Goal: Task Accomplishment & Management: Manage account settings

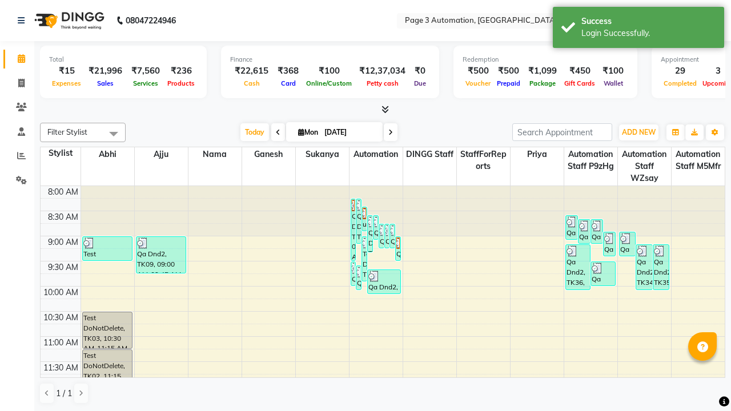
scroll to position [1, 0]
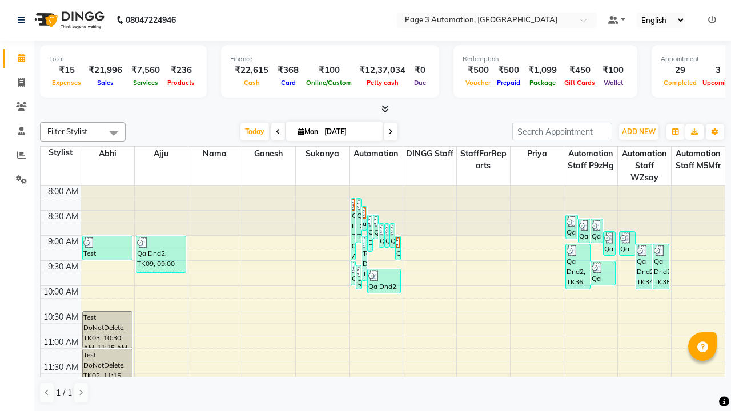
click at [712, 19] on icon at bounding box center [712, 20] width 8 height 8
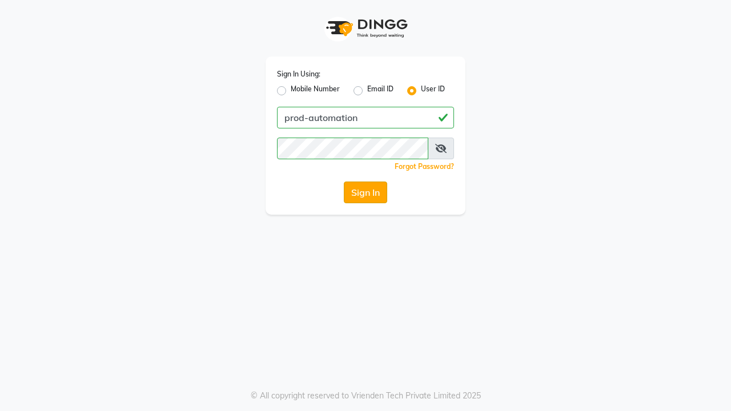
click at [366, 193] on button "Sign In" at bounding box center [365, 193] width 43 height 22
